Goal: Entertainment & Leisure: Consume media (video, audio)

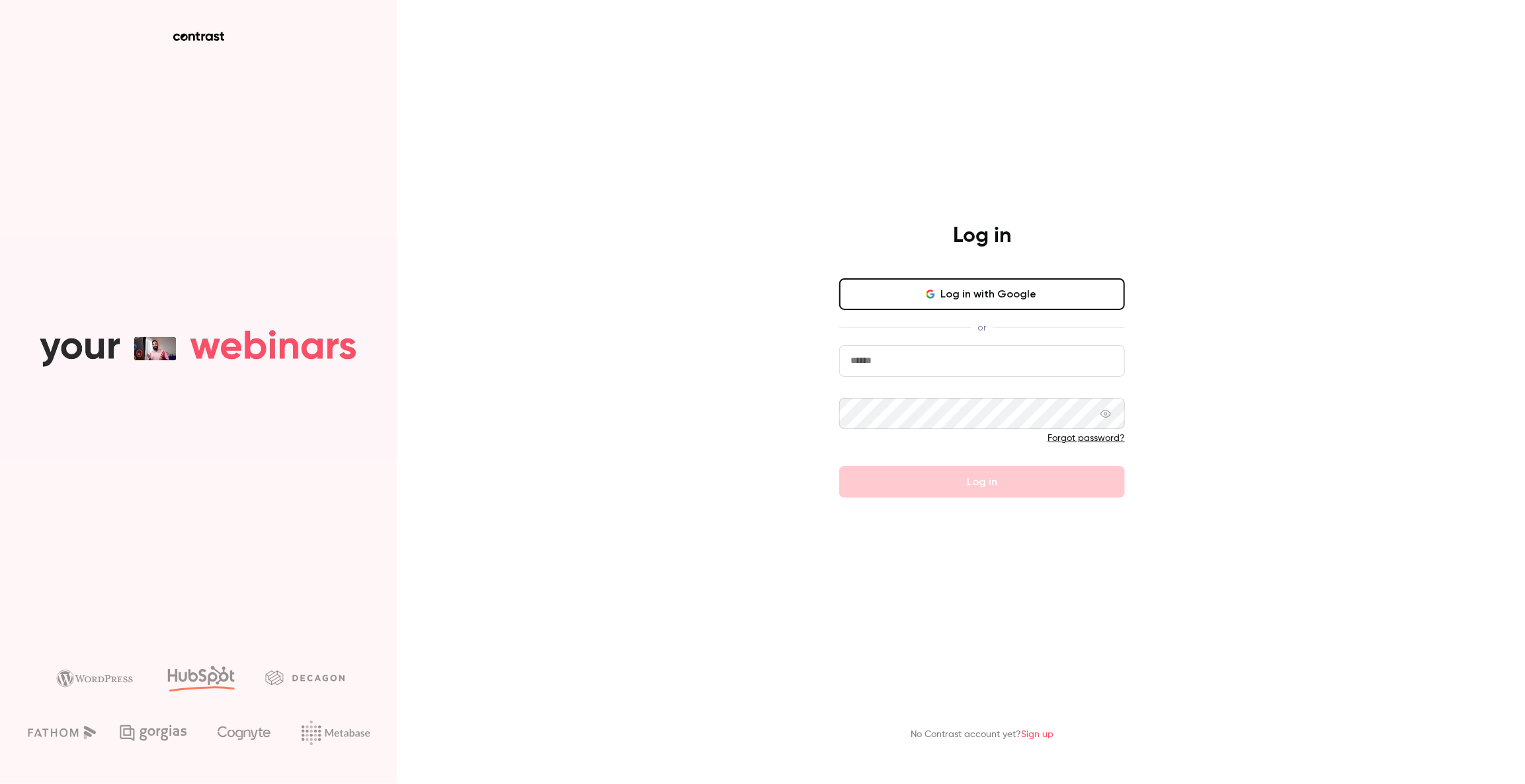
type input "****"
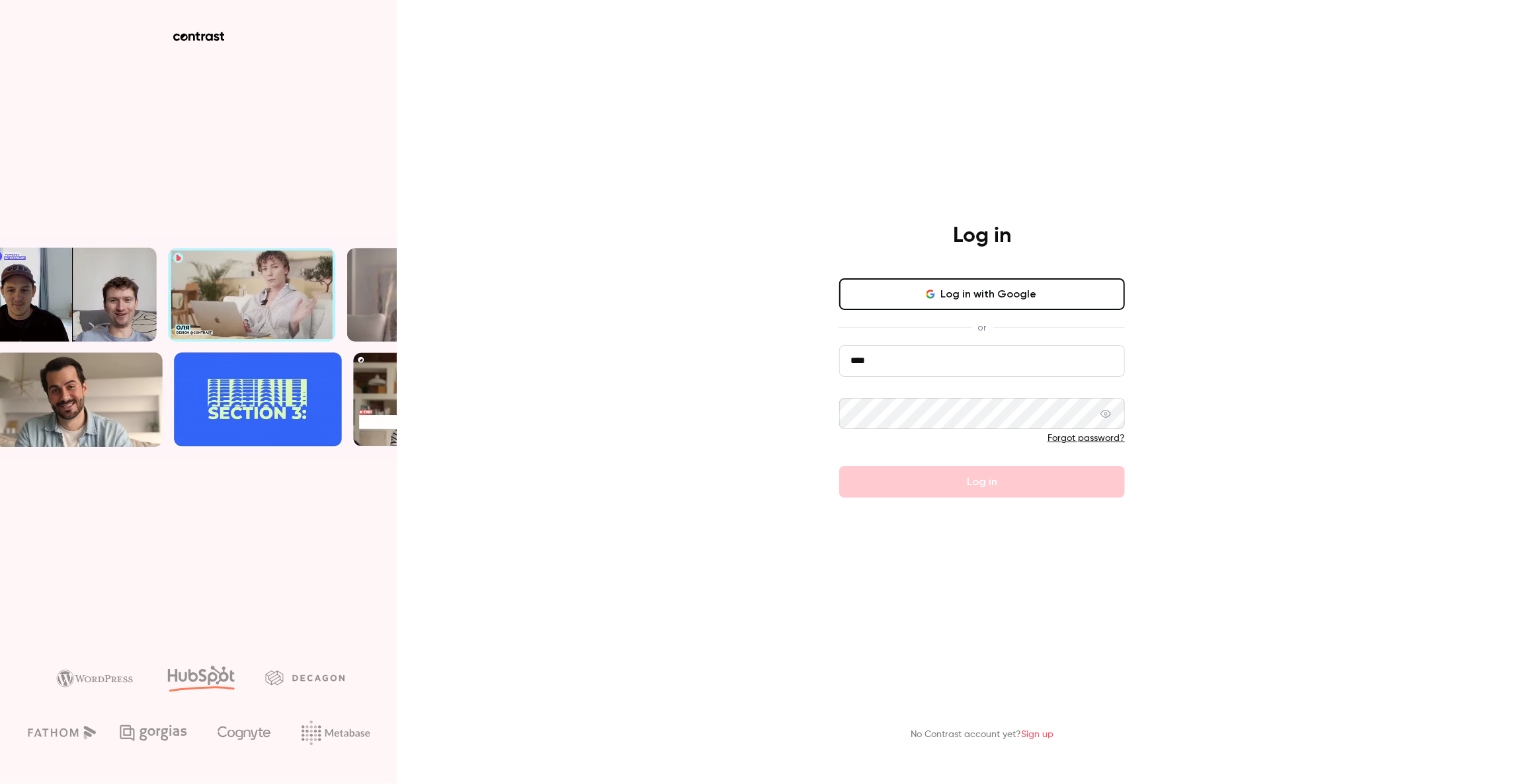
click at [1025, 278] on button "Log in with Google" at bounding box center [981, 294] width 286 height 32
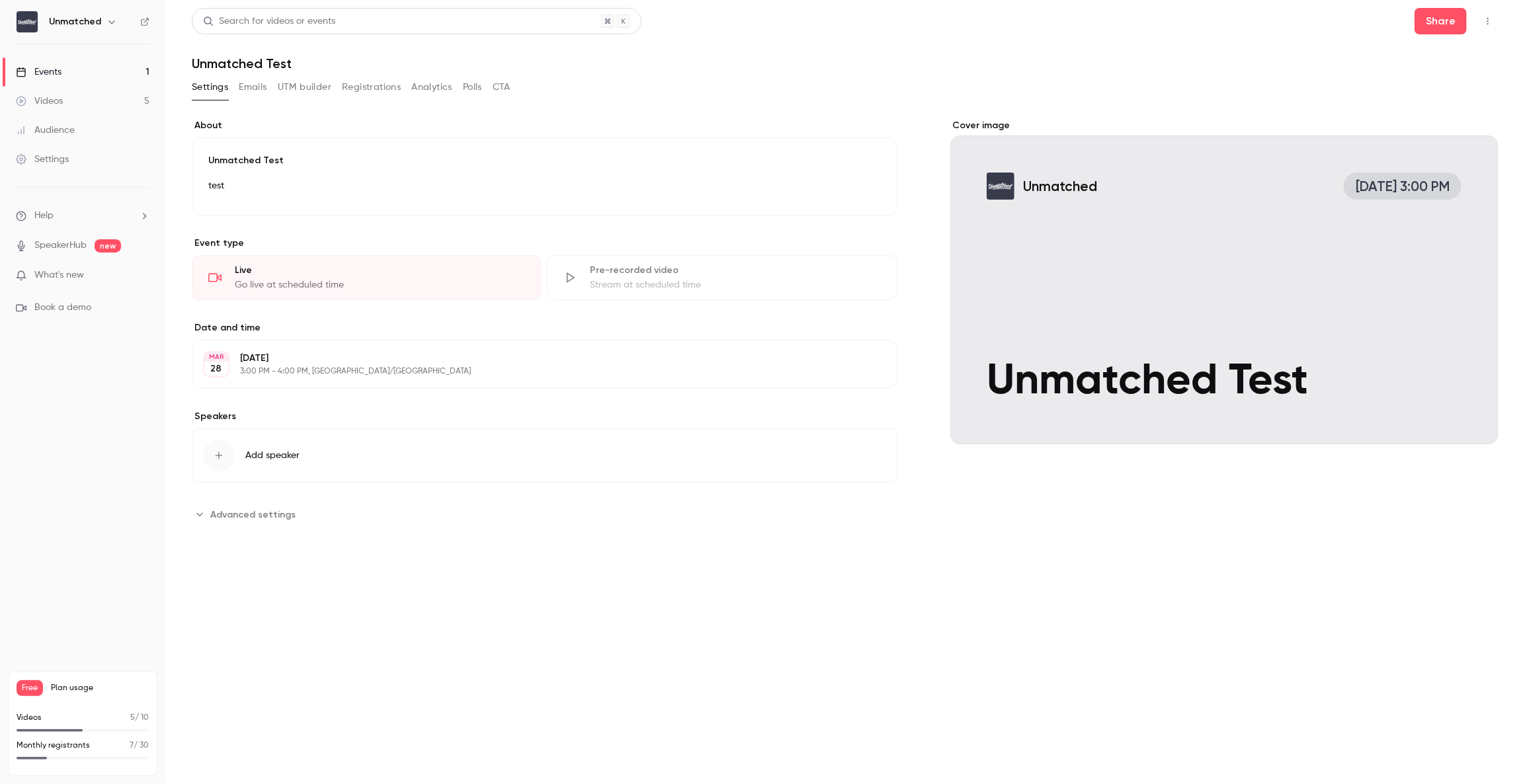
click at [60, 96] on div "Videos" at bounding box center [39, 101] width 47 height 13
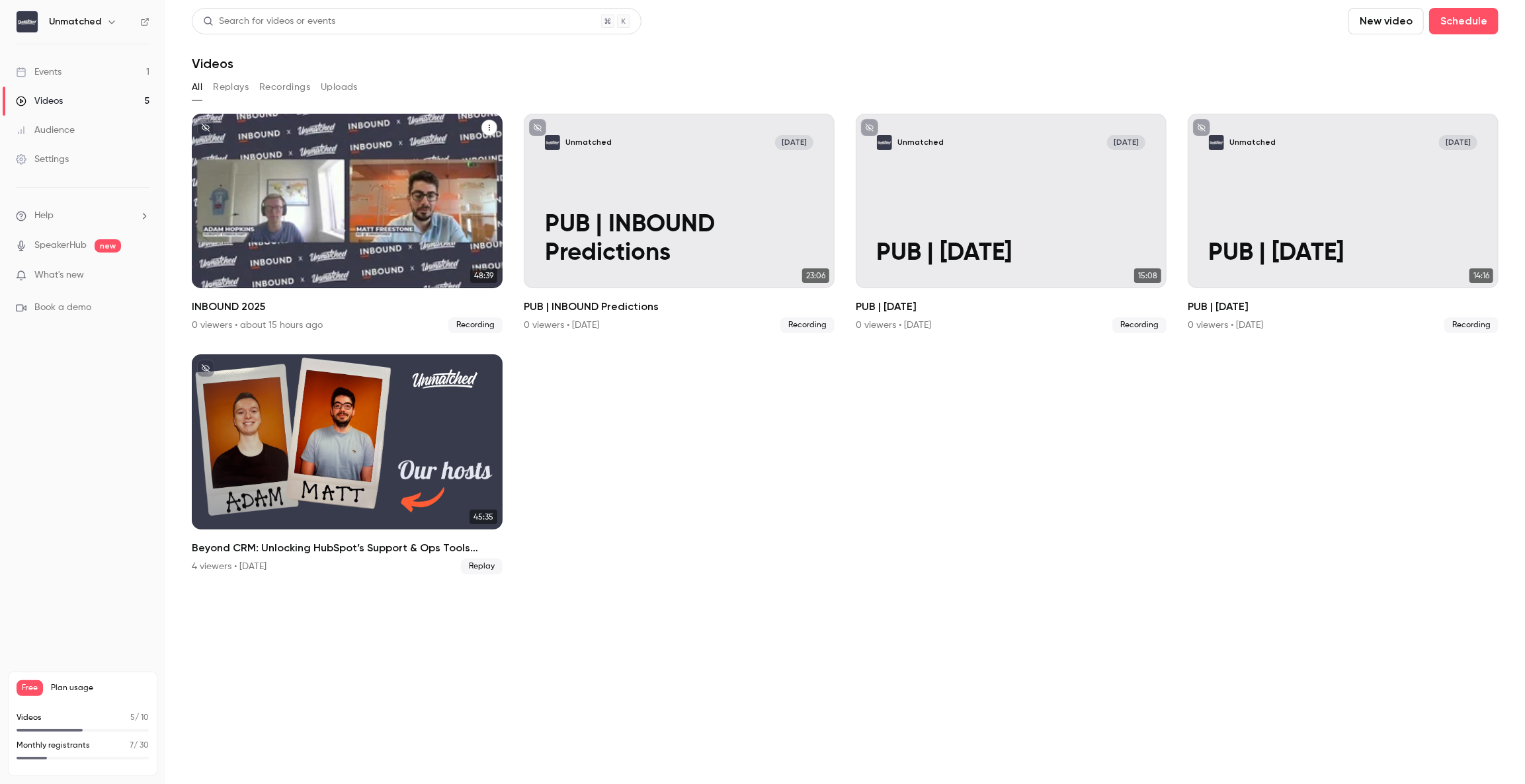
click at [403, 209] on div "Unmatched [DATE] INBOUND 2025" at bounding box center [347, 201] width 311 height 174
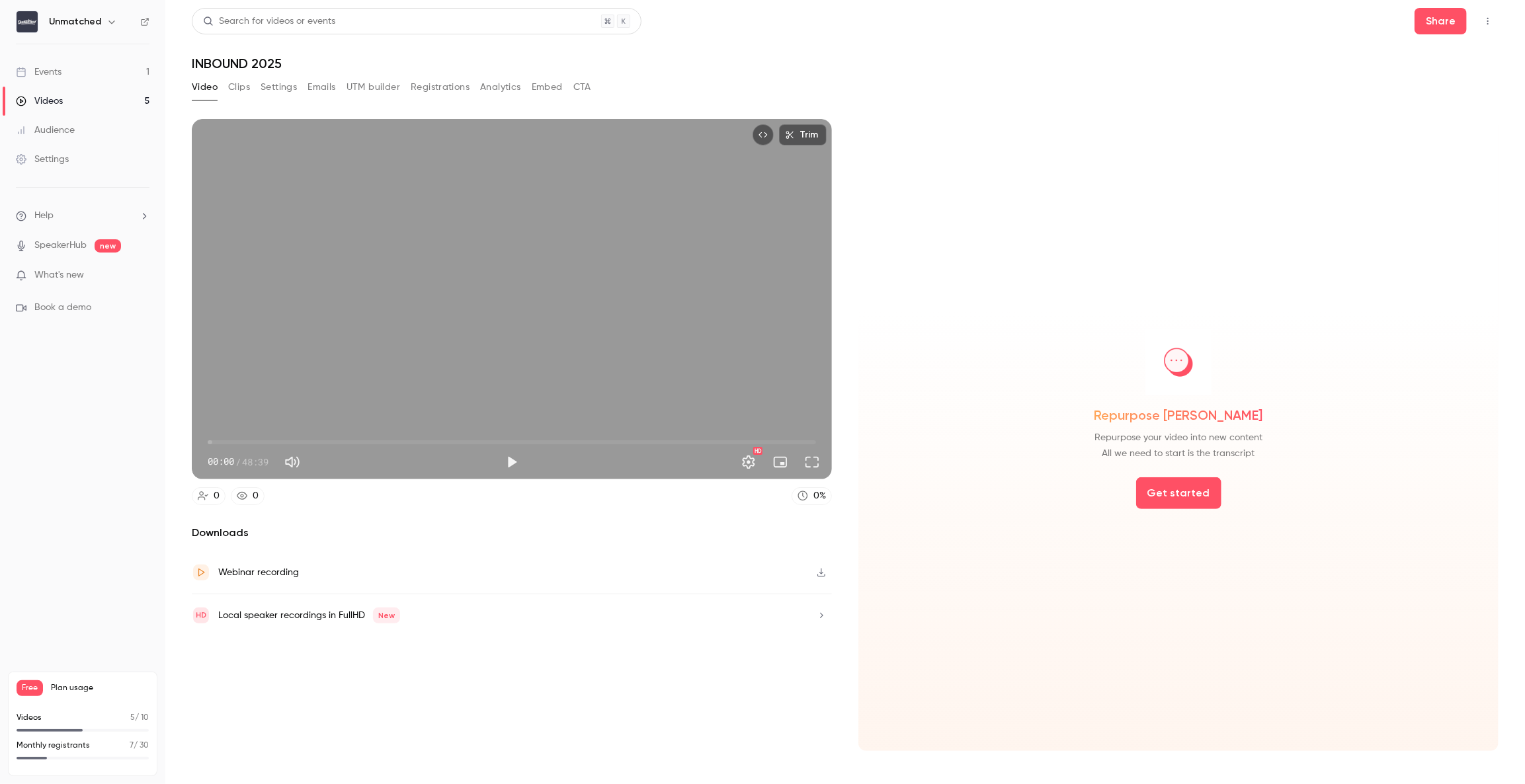
drag, startPoint x: 684, startPoint y: 224, endPoint x: 684, endPoint y: 246, distance: 22.0
drag, startPoint x: 684, startPoint y: 246, endPoint x: 772, endPoint y: 49, distance: 215.8
click at [772, 49] on header "Search for videos or events Share INBOUND 2025" at bounding box center [845, 39] width 1307 height 64
drag, startPoint x: 803, startPoint y: 0, endPoint x: 746, endPoint y: 79, distance: 97.4
click at [739, 79] on div "Video Clips Settings Emails UTM builder Registrations Analytics Embed CTA" at bounding box center [845, 89] width 1307 height 27
